Goal: Information Seeking & Learning: Learn about a topic

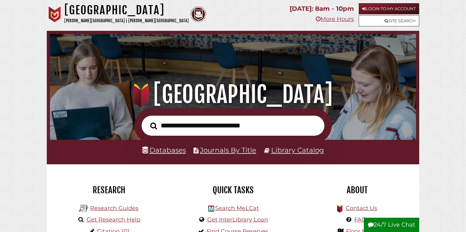
scroll to position [121, 363]
click at [170, 151] on link "Databases" at bounding box center [164, 150] width 44 height 8
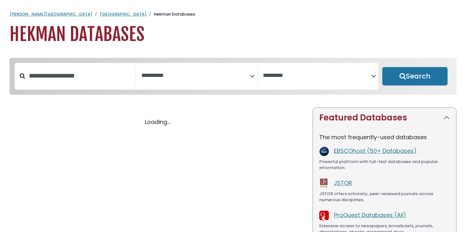
select select "Database Subject Filter"
select select "Database Vendors Filter"
select select "Database Subject Filter"
select select "Database Vendors Filter"
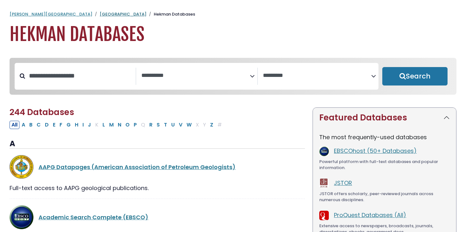
click at [100, 13] on link "[GEOGRAPHIC_DATA]" at bounding box center [123, 14] width 47 height 6
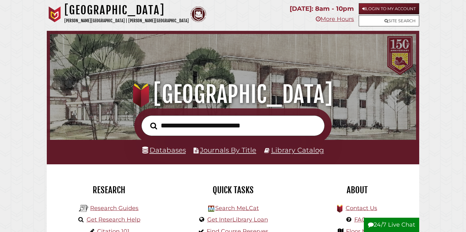
scroll to position [121, 363]
click at [372, 7] on link "Login to My Account" at bounding box center [389, 8] width 60 height 11
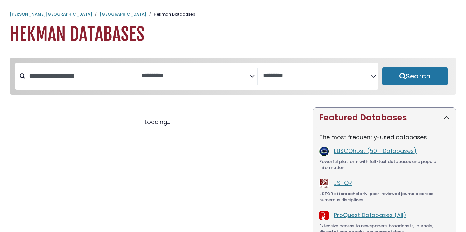
select select "Database Subject Filter"
select select "Database Vendors Filter"
select select "Database Subject Filter"
select select "Database Vendors Filter"
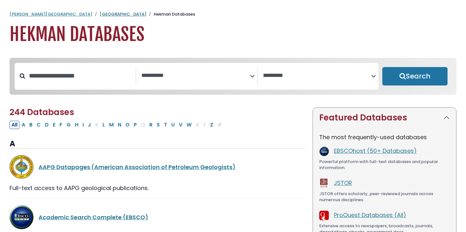
click at [100, 15] on link "[GEOGRAPHIC_DATA]" at bounding box center [123, 14] width 47 height 6
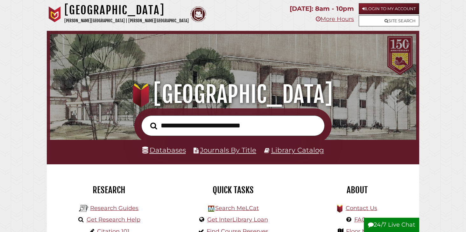
scroll to position [121, 363]
click at [215, 152] on link "Journals By Title" at bounding box center [228, 150] width 56 height 8
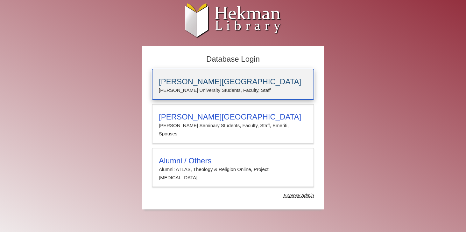
click at [231, 88] on p "[PERSON_NAME] University Students, Faculty, Staff" at bounding box center [233, 90] width 148 height 8
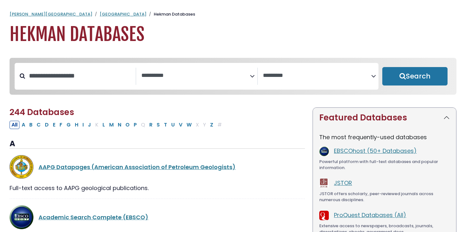
select select "Database Subject Filter"
select select "Database Vendors Filter"
